Goal: Task Accomplishment & Management: Use online tool/utility

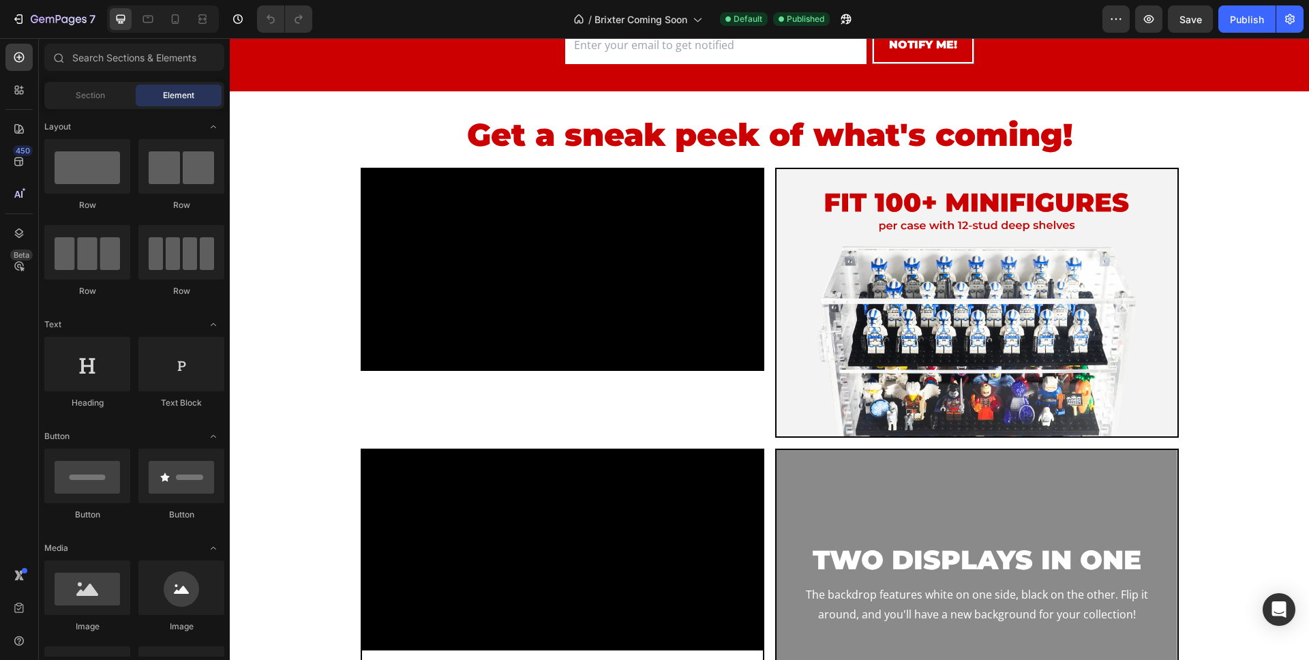
scroll to position [314, 0]
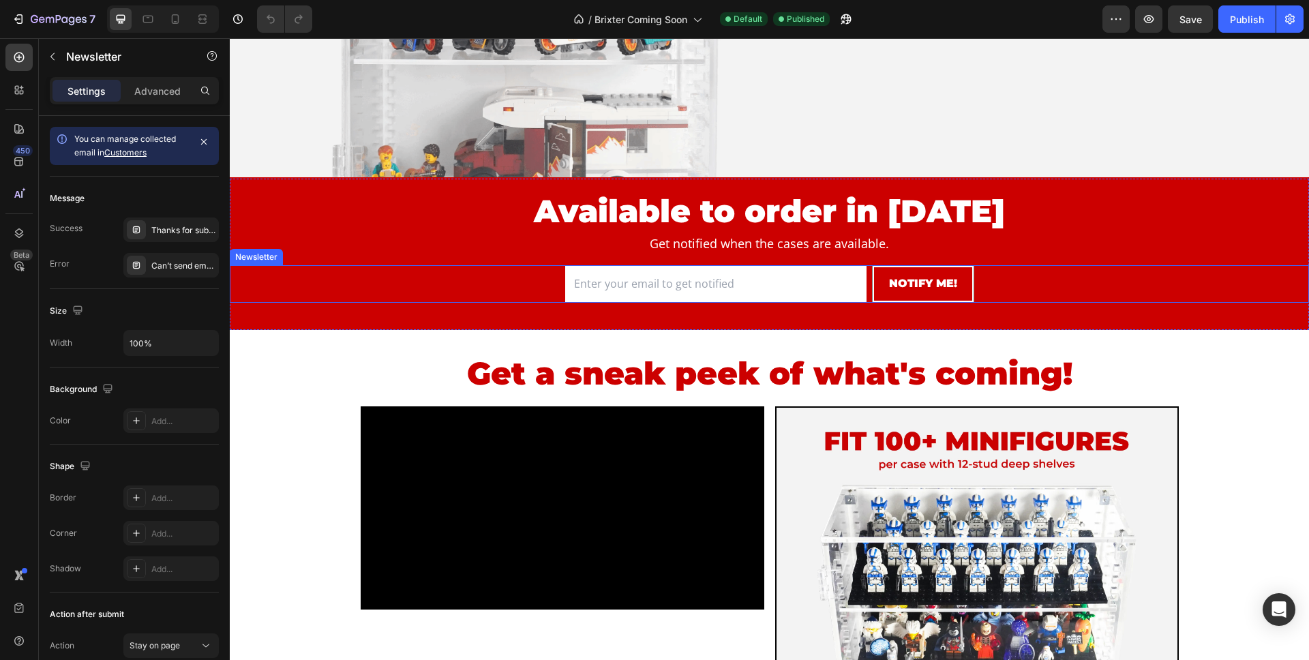
click at [545, 282] on div "Email Field NOTIFY ME! Submit Button Row Newsletter" at bounding box center [769, 283] width 1079 height 37
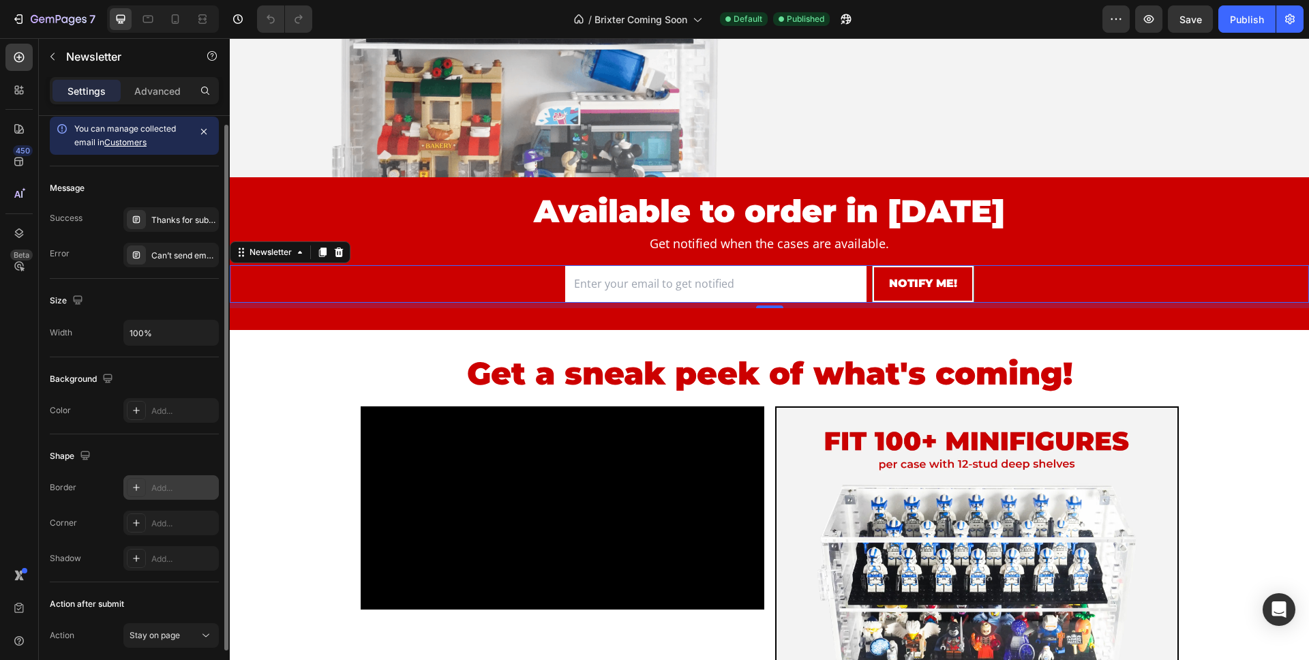
scroll to position [0, 0]
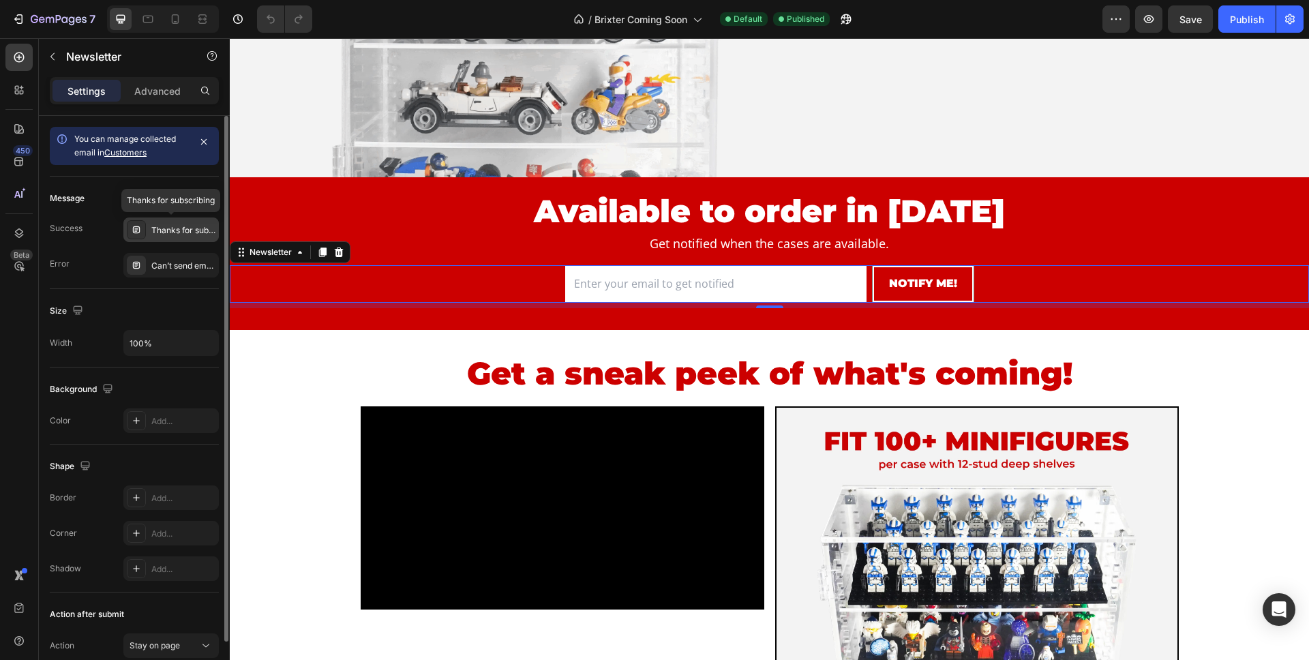
click at [176, 226] on div "Thanks for subscribing" at bounding box center [183, 230] width 64 height 12
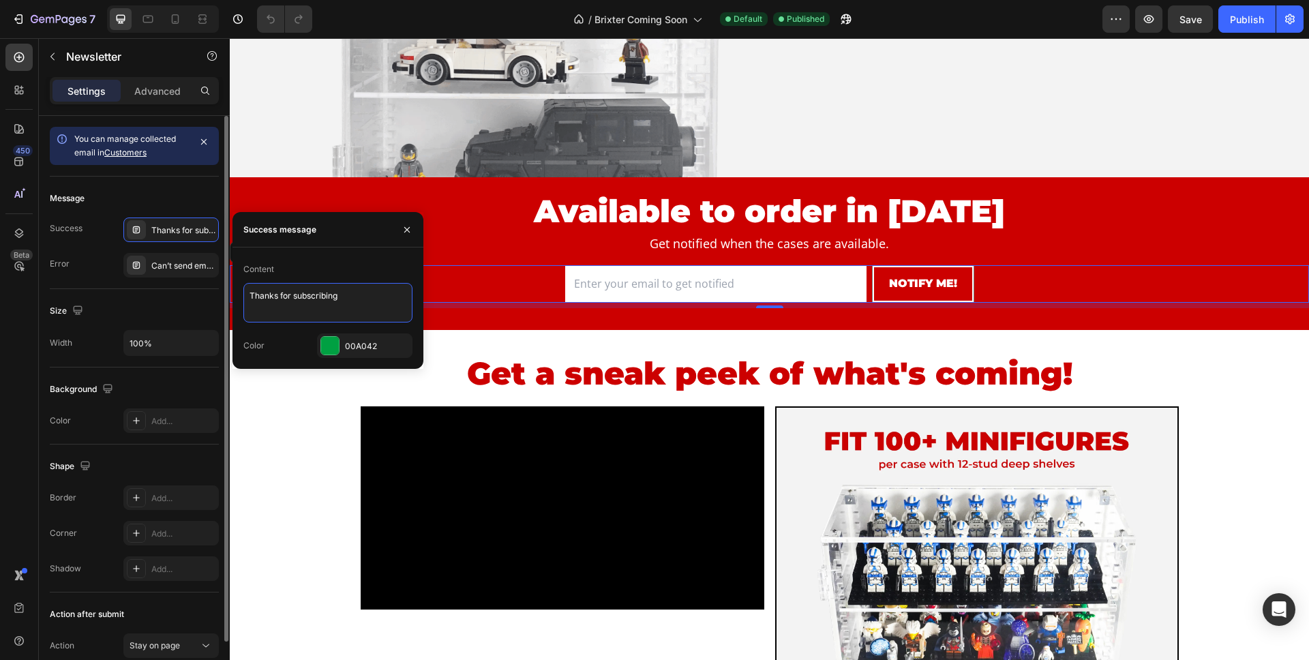
drag, startPoint x: 348, startPoint y: 301, endPoint x: 175, endPoint y: 287, distance: 173.0
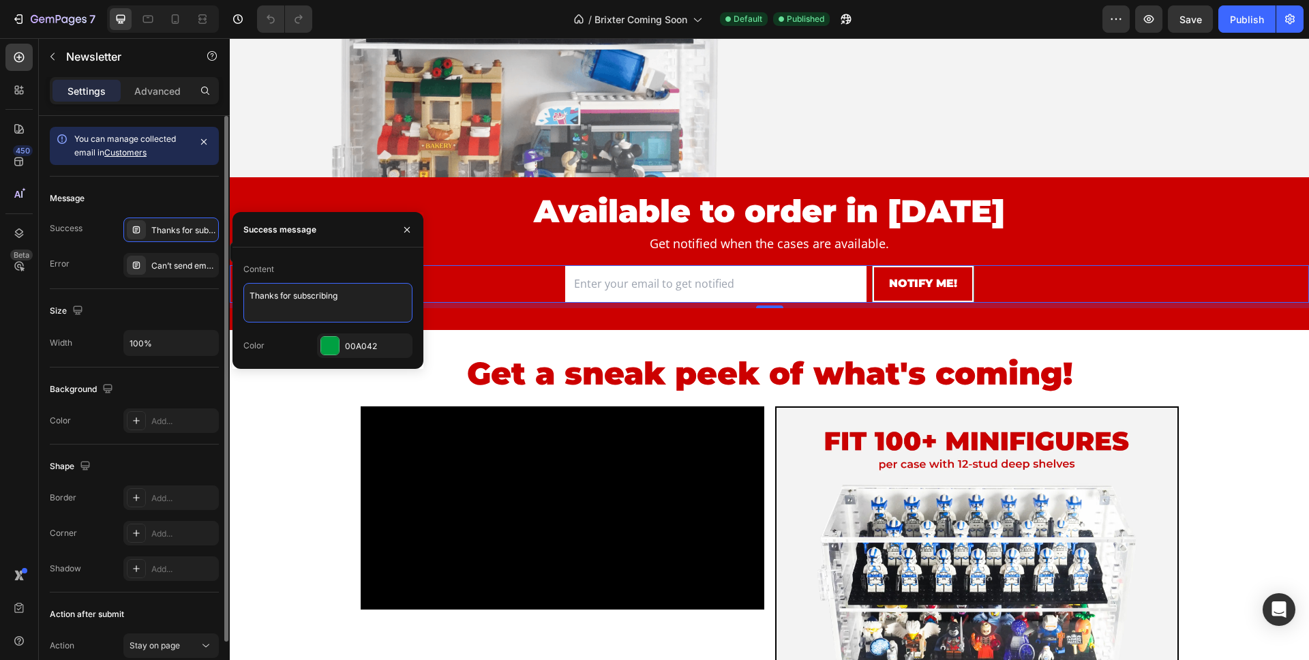
click at [175, 287] on div "450 Beta Sections(18) Elements(83) Section Element Hero Section Product Detail …" at bounding box center [115, 349] width 230 height 622
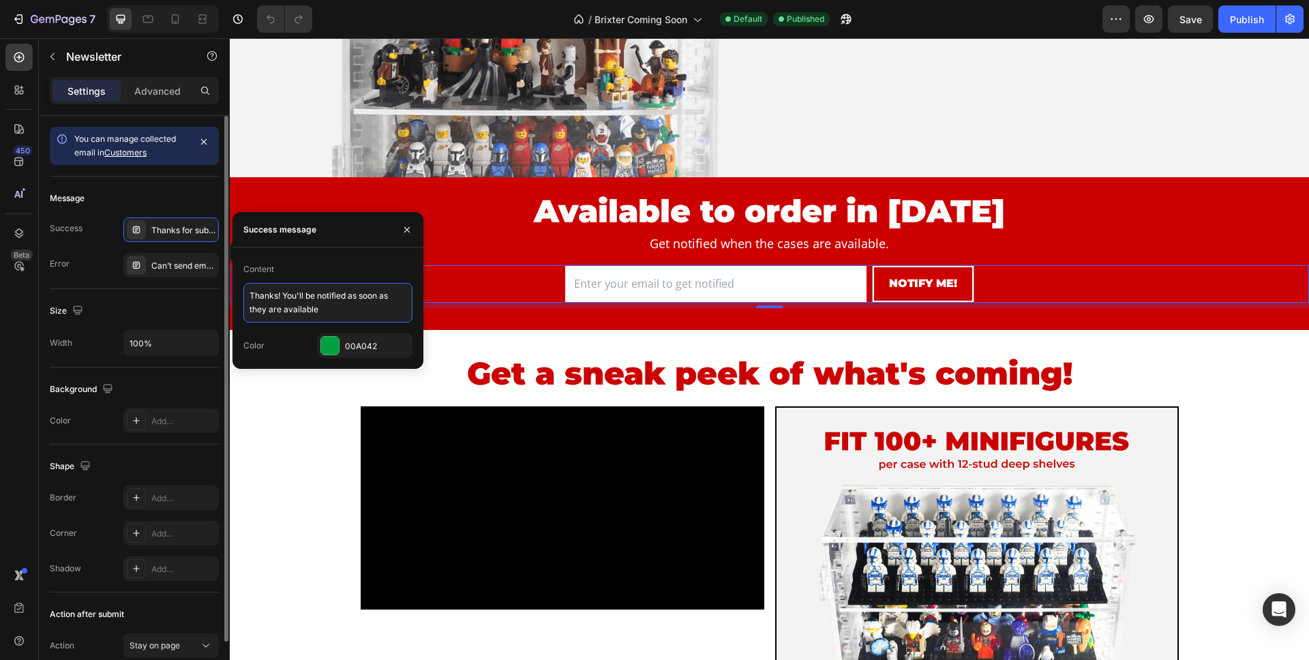
type textarea "Thanks! You'll be notified as soon as they are available."
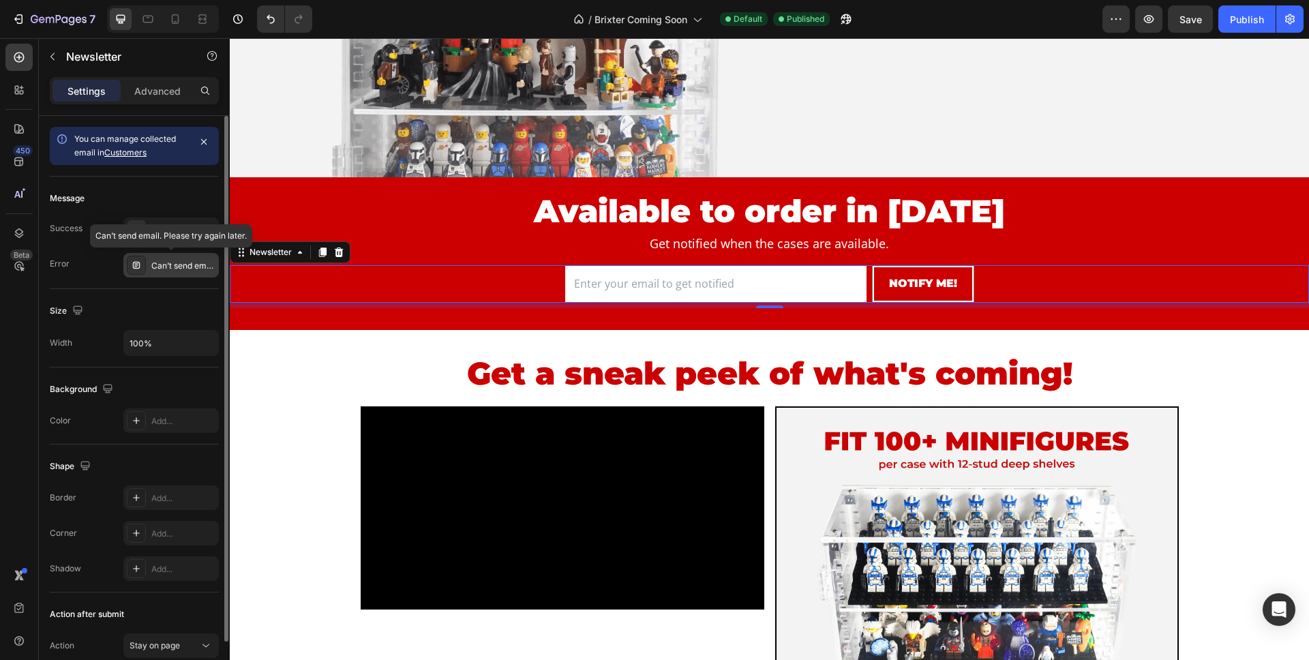
click at [166, 275] on div "Can’t send email. Please try again later." at bounding box center [170, 265] width 95 height 25
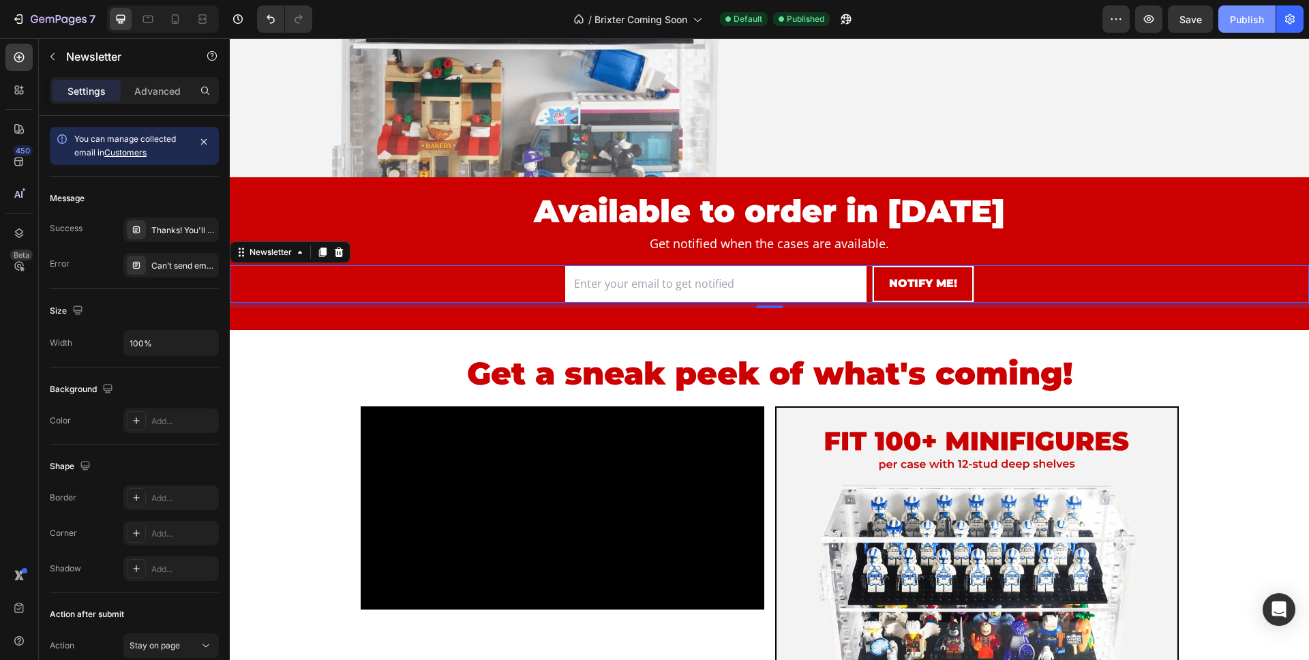
click at [1240, 21] on div "Publish" at bounding box center [1247, 19] width 34 height 14
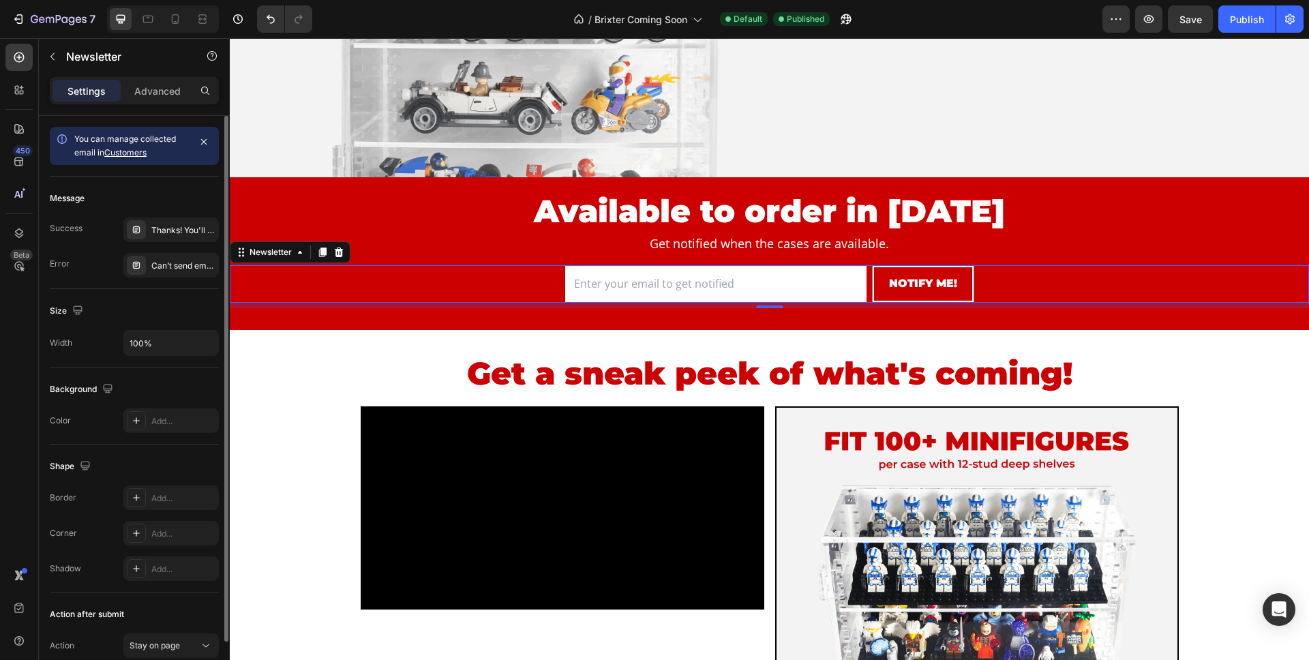
click at [135, 151] on link "Customers" at bounding box center [125, 152] width 42 height 10
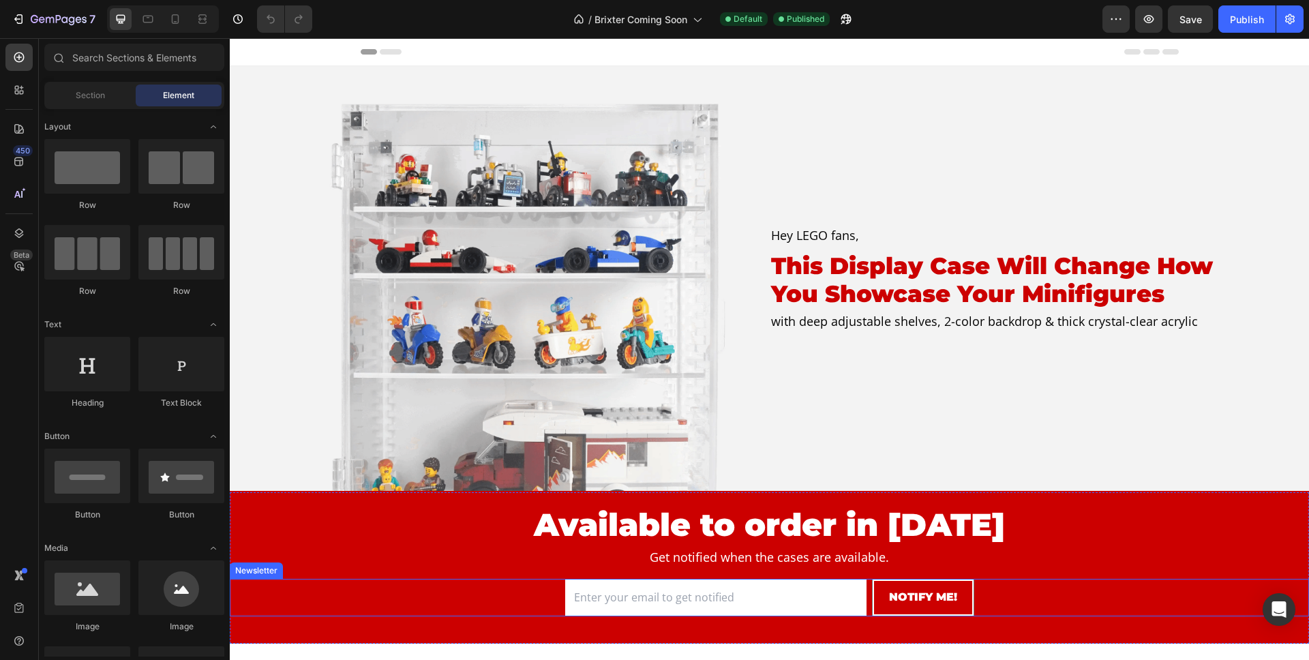
click at [534, 600] on div "Email Field NOTIFY ME! Submit Button Row Newsletter" at bounding box center [769, 597] width 1079 height 37
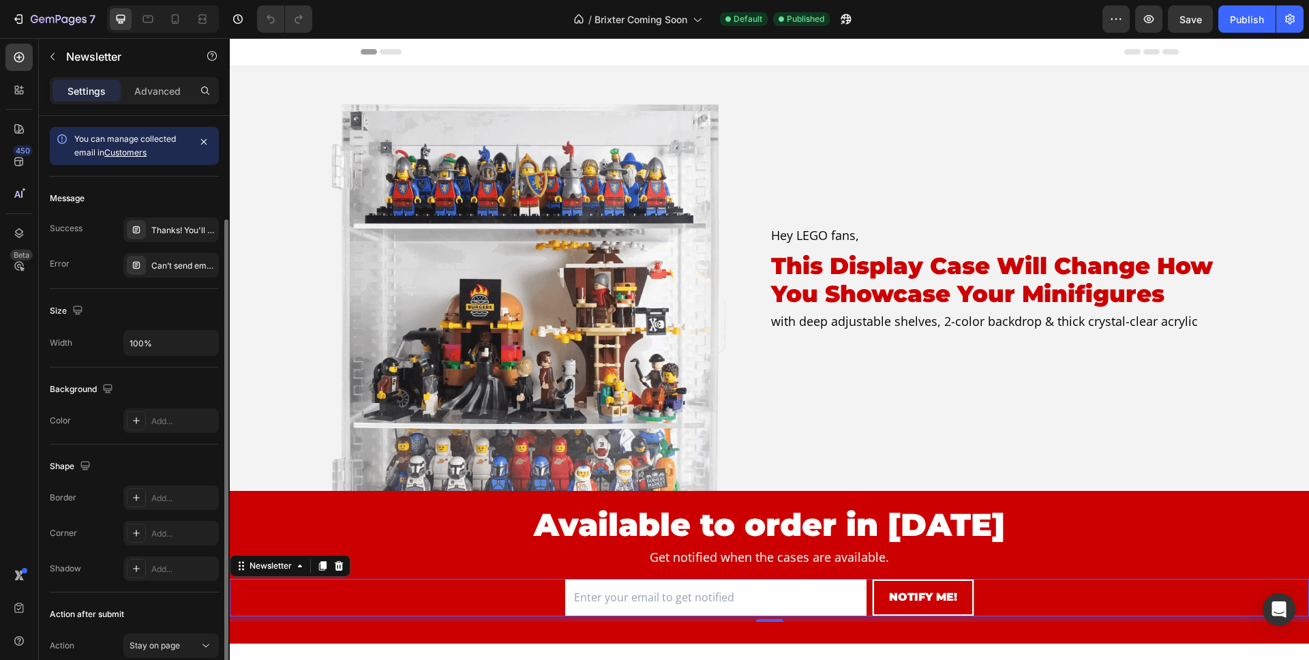
scroll to position [63, 0]
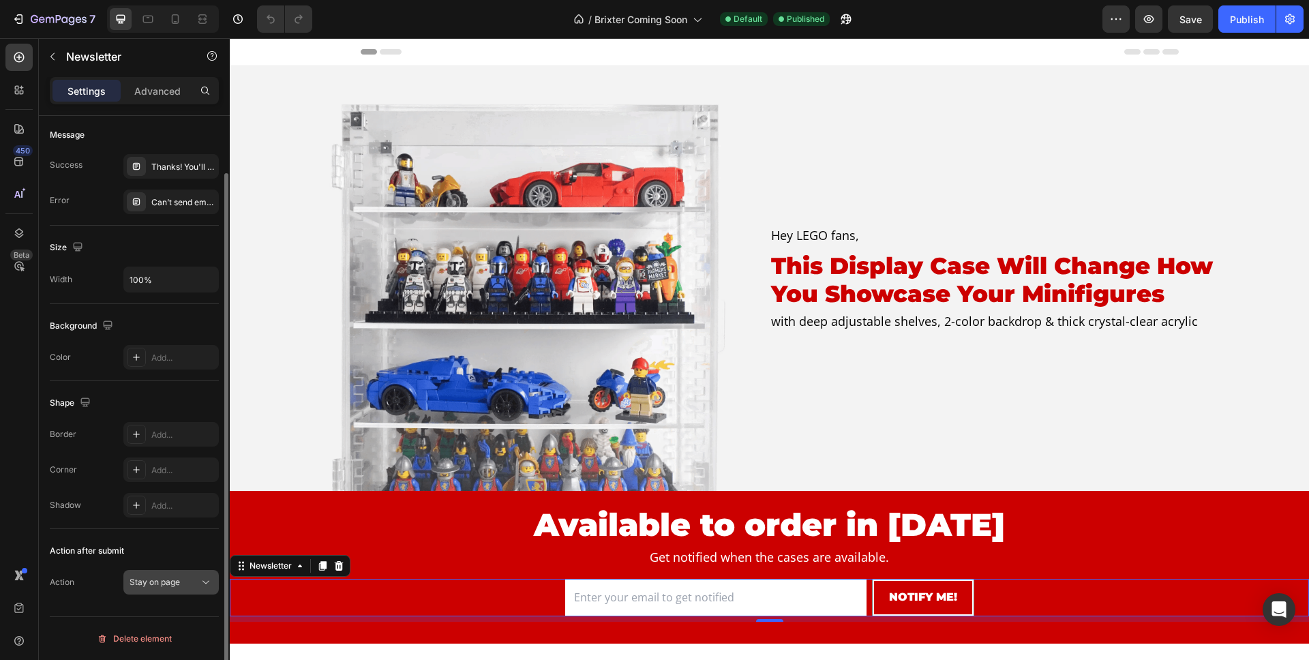
click at [199, 588] on icon at bounding box center [206, 582] width 14 height 14
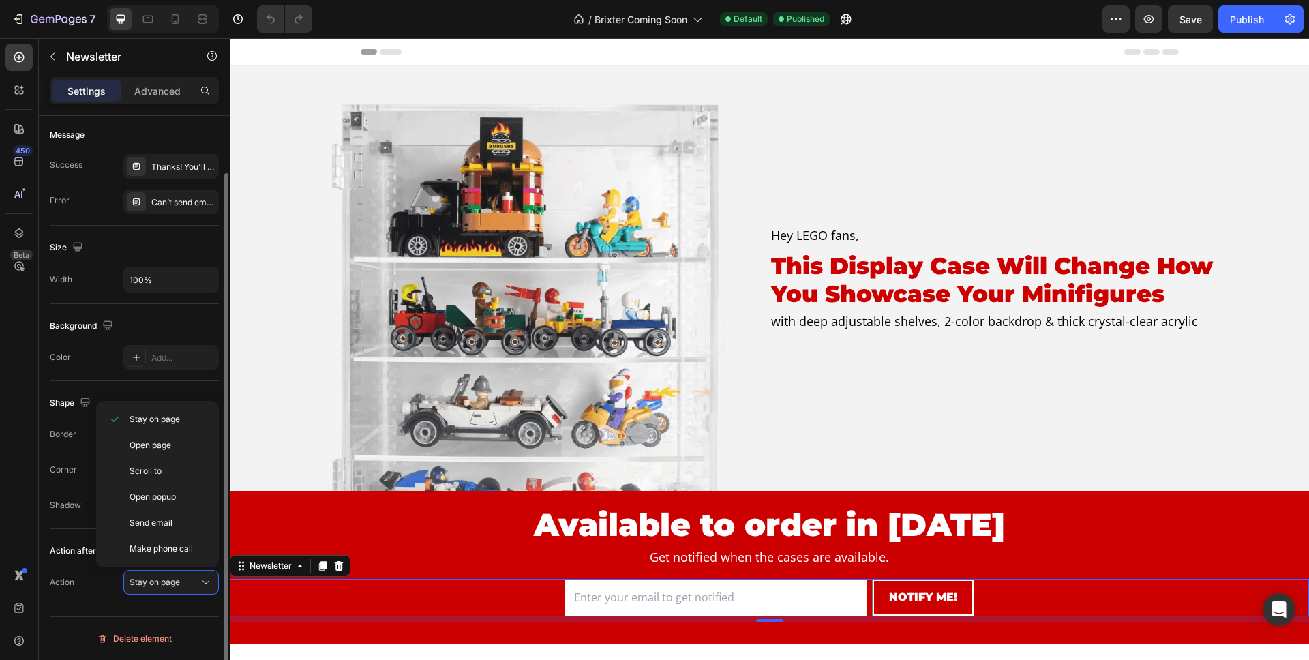
click at [74, 577] on div "Action" at bounding box center [62, 582] width 25 height 12
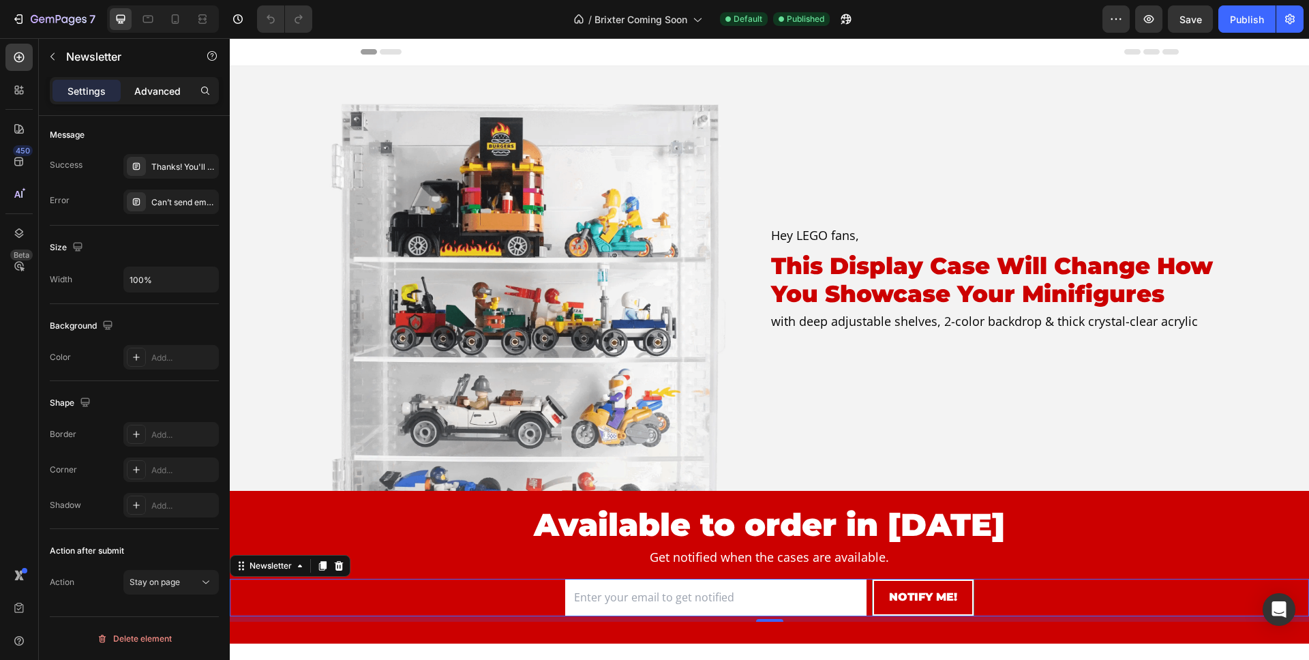
click at [177, 94] on p "Advanced" at bounding box center [157, 91] width 46 height 14
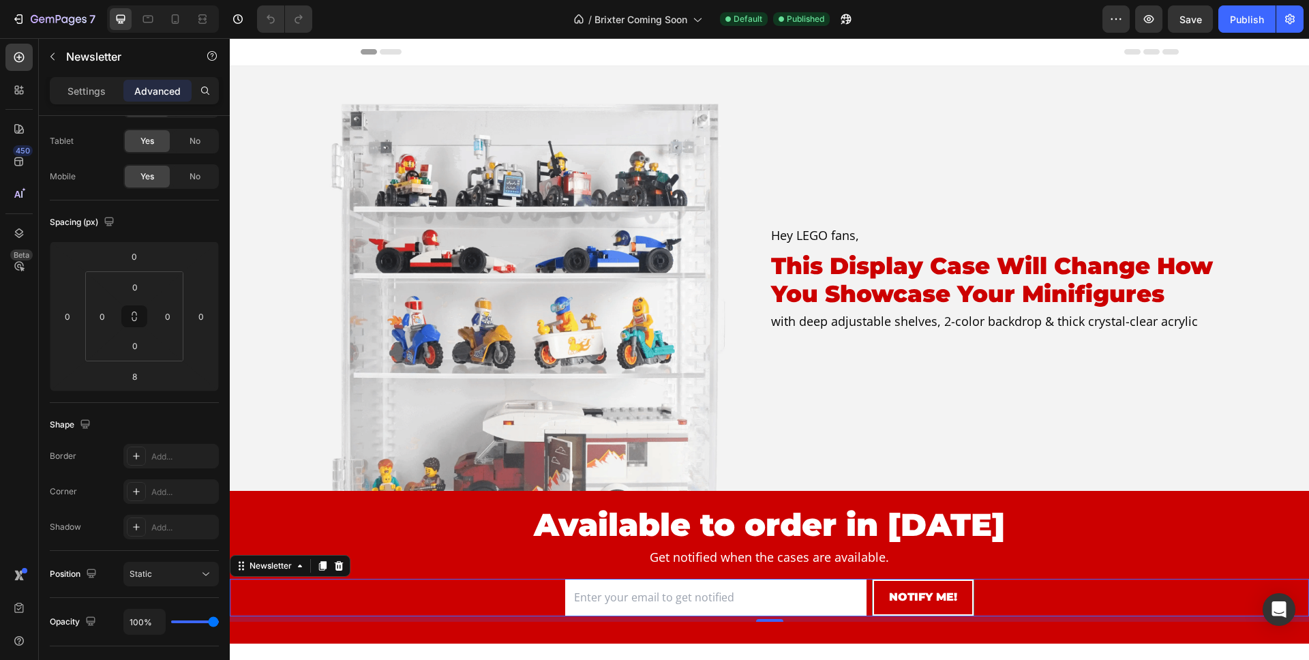
click at [94, 103] on div "Settings Advanced" at bounding box center [134, 90] width 169 height 27
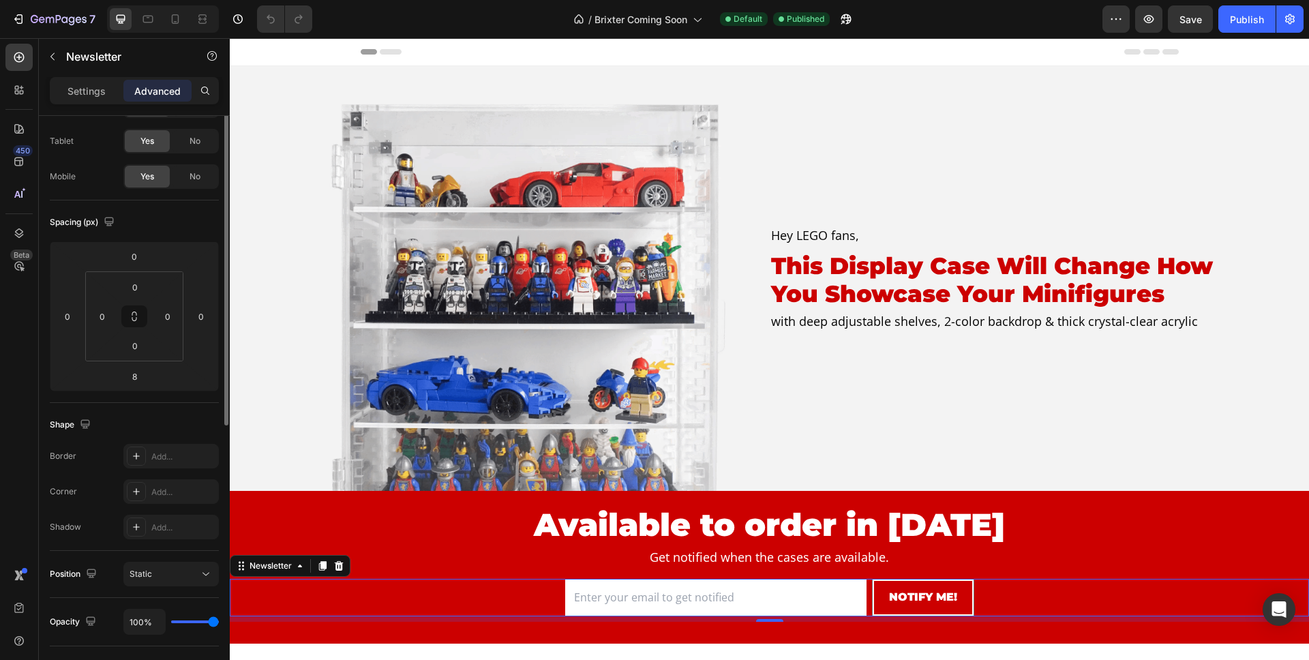
scroll to position [0, 0]
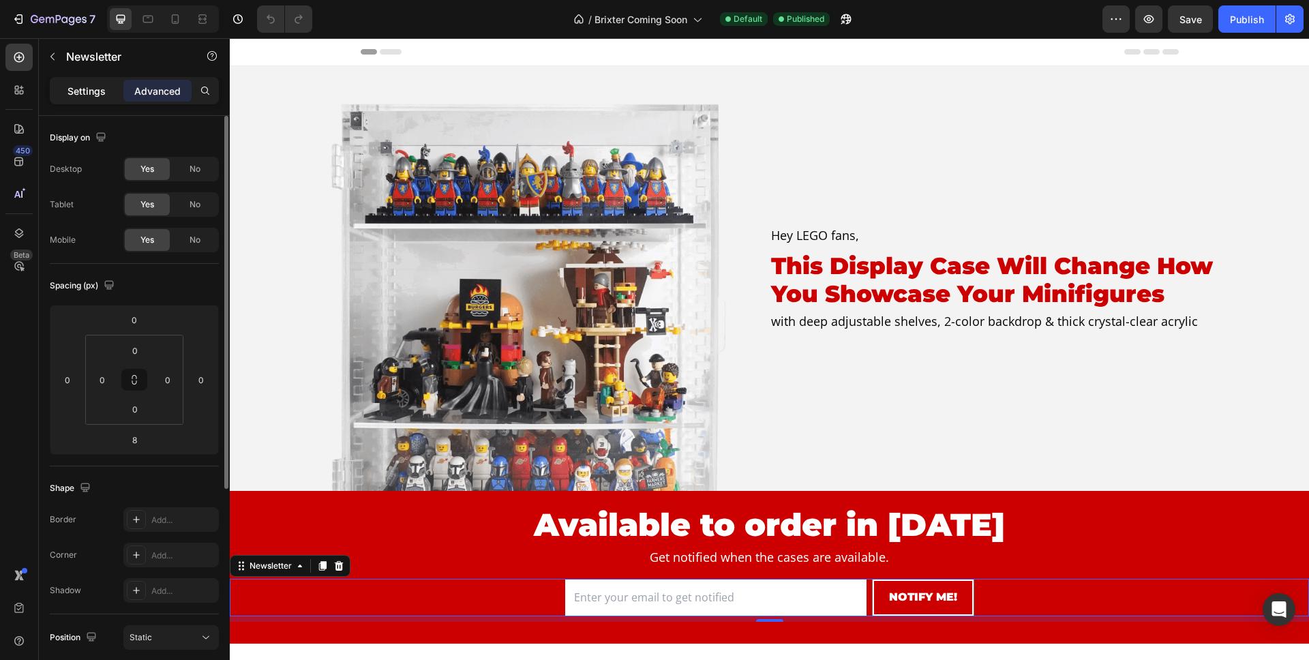
click at [100, 93] on p "Settings" at bounding box center [86, 91] width 38 height 14
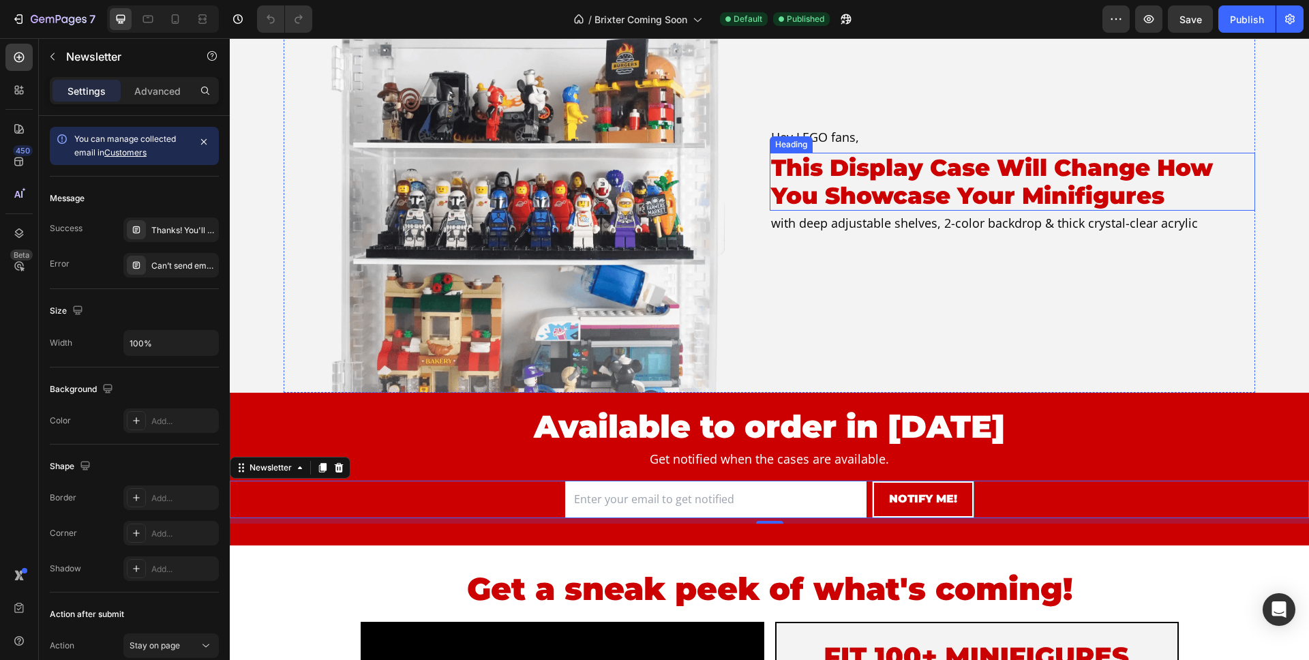
scroll to position [308, 0]
